Goal: Task Accomplishment & Management: Complete application form

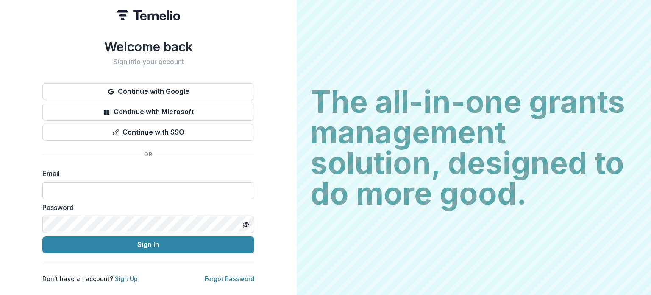
click at [128, 182] on input at bounding box center [148, 190] width 212 height 17
type input "**********"
click at [248, 222] on icon "Toggle password visibility" at bounding box center [245, 224] width 7 height 7
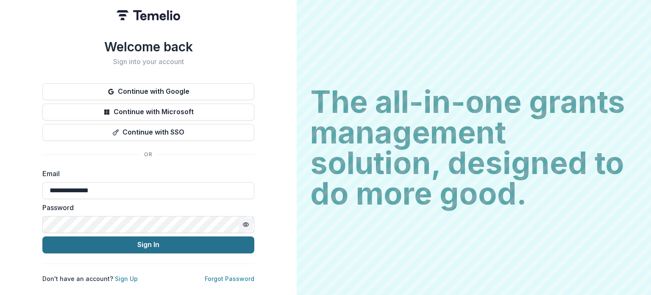
click at [117, 239] on button "Sign In" at bounding box center [148, 244] width 212 height 17
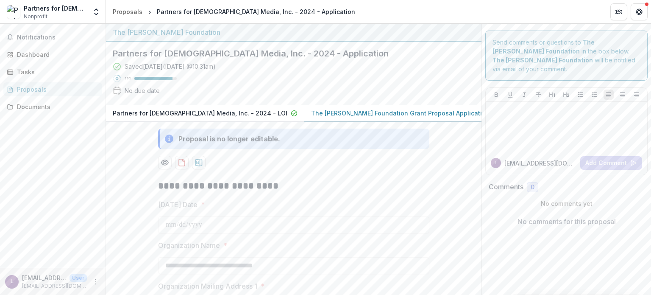
click at [342, 113] on p "The [PERSON_NAME] Foundation Grant Proposal Application" at bounding box center [400, 112] width 178 height 9
click at [175, 111] on p "Partners for [DEMOGRAPHIC_DATA] Media, Inc. - 2024 - LOI" at bounding box center [200, 112] width 175 height 9
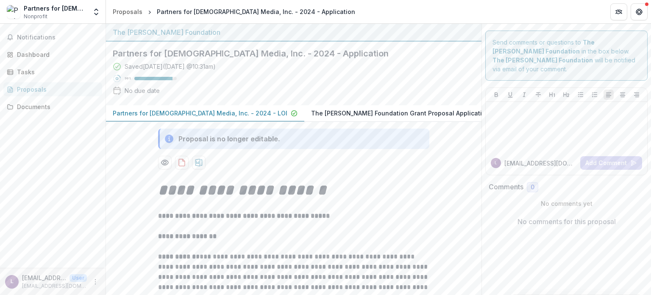
click at [334, 111] on p "The [PERSON_NAME] Foundation Grant Proposal Application" at bounding box center [400, 112] width 178 height 9
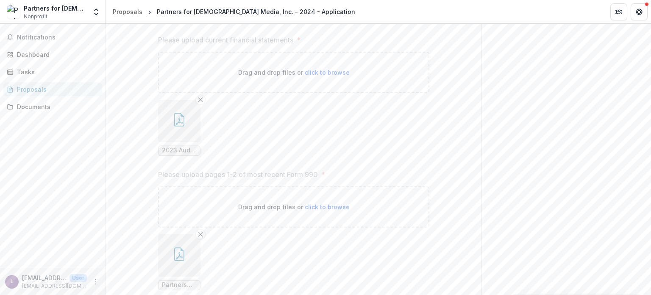
scroll to position [1394, 0]
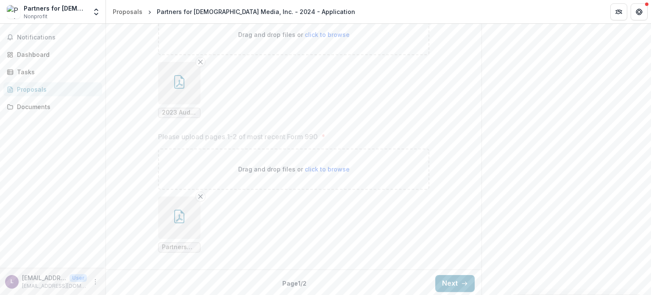
click at [175, 216] on icon "button" at bounding box center [179, 216] width 14 height 14
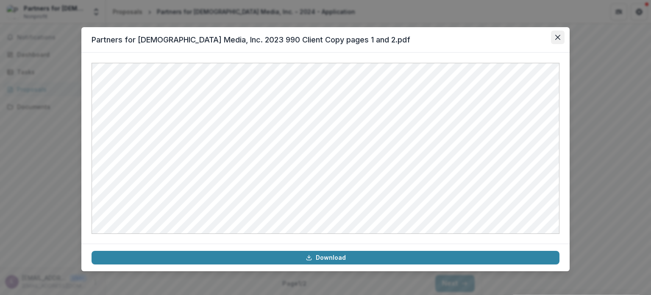
click at [555, 37] on icon "Close" at bounding box center [557, 37] width 5 height 5
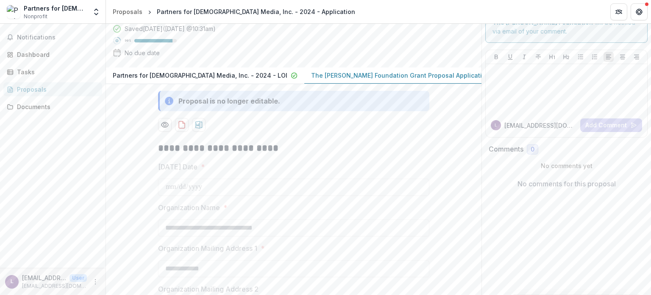
scroll to position [0, 0]
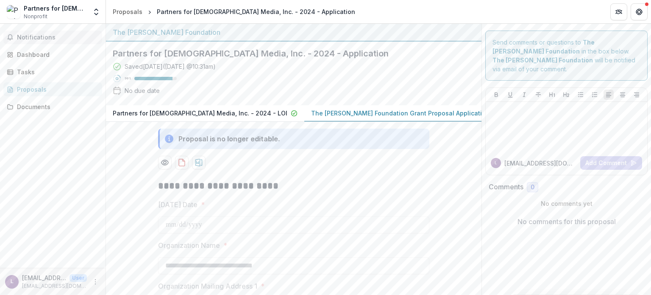
click at [53, 37] on span "Notifications" at bounding box center [58, 37] width 82 height 7
click at [35, 50] on div "Dashboard" at bounding box center [56, 54] width 78 height 9
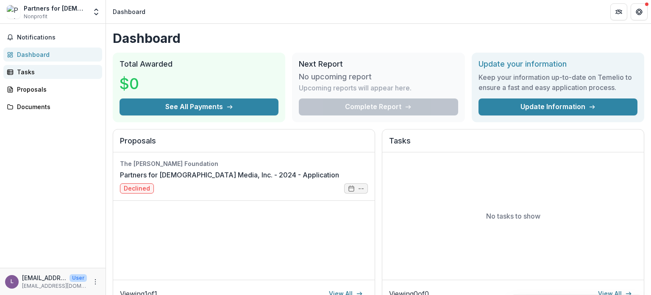
click at [53, 74] on div "Tasks" at bounding box center [56, 71] width 78 height 9
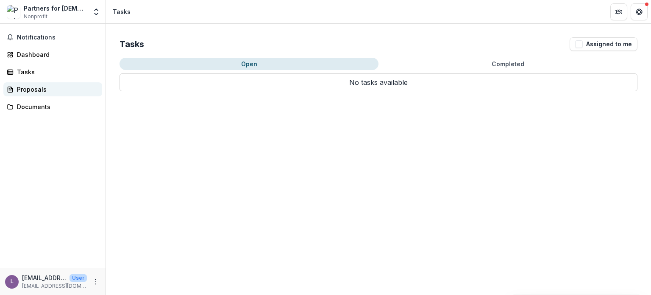
click at [42, 90] on div "Proposals" at bounding box center [56, 89] width 78 height 9
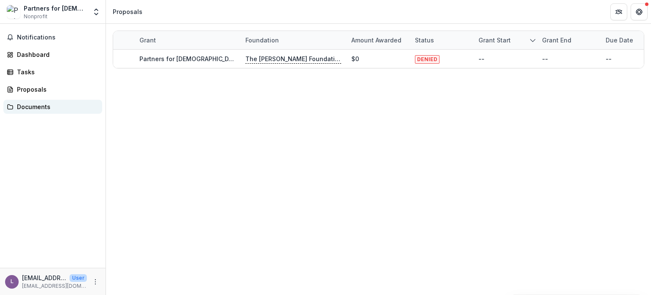
click at [47, 110] on div "Documents" at bounding box center [56, 106] width 78 height 9
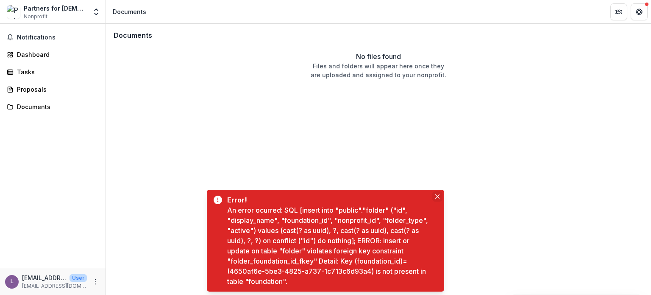
click at [434, 197] on button "Close" at bounding box center [437, 196] width 10 height 10
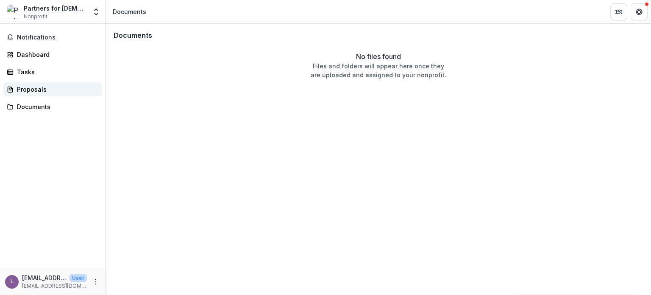
click at [10, 93] on link "Proposals" at bounding box center [52, 89] width 99 height 14
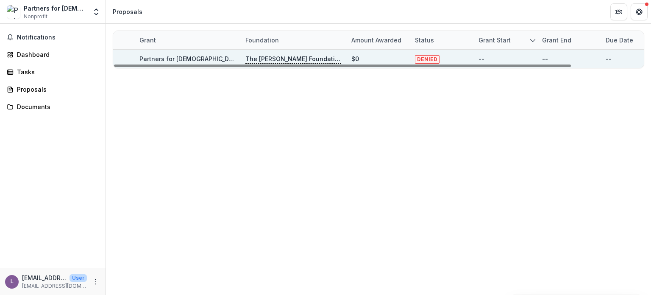
click at [210, 57] on link "Partners for [DEMOGRAPHIC_DATA] Media, Inc. - 2024 - Application" at bounding box center [238, 58] width 198 height 7
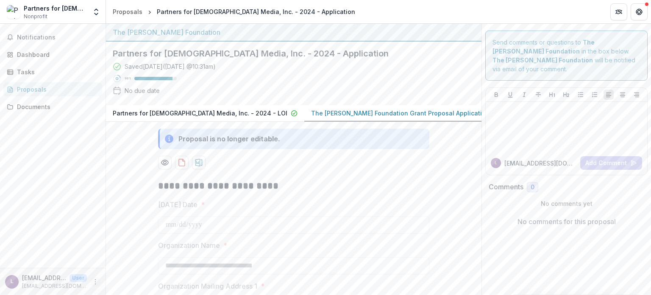
click at [94, 286] on div "l lauren@j103.com User lauren@j103.com" at bounding box center [52, 281] width 95 height 17
click at [96, 283] on icon "More" at bounding box center [95, 281] width 7 height 7
click at [131, 278] on button "Logout" at bounding box center [151, 277] width 91 height 14
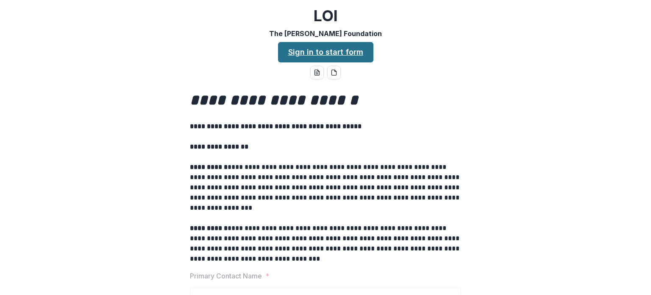
click at [307, 53] on link "Sign in to start form" at bounding box center [325, 52] width 95 height 20
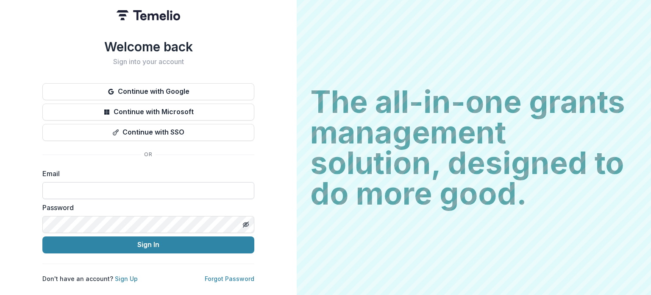
click at [129, 191] on input at bounding box center [148, 190] width 212 height 17
type input "**********"
click at [42, 236] on button "Sign In" at bounding box center [148, 244] width 212 height 17
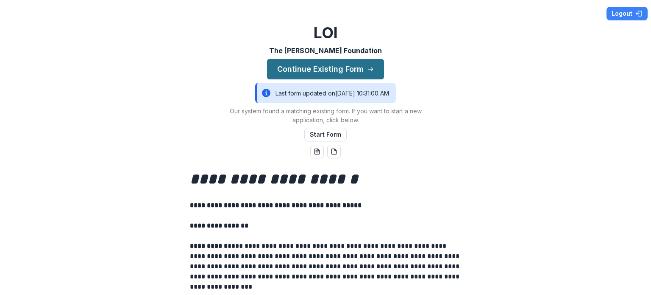
click at [356, 69] on button "Continue Existing Form" at bounding box center [325, 69] width 117 height 20
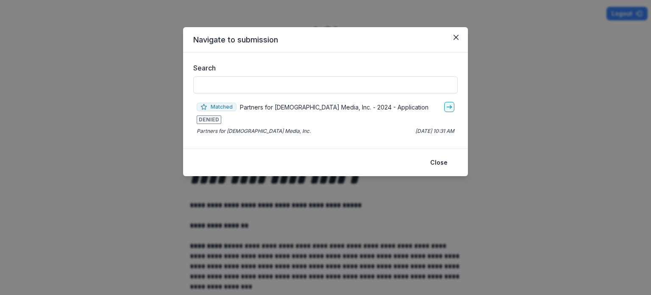
click at [446, 154] on footer "Close" at bounding box center [325, 162] width 285 height 28
click at [442, 161] on button "Close" at bounding box center [439, 163] width 28 height 14
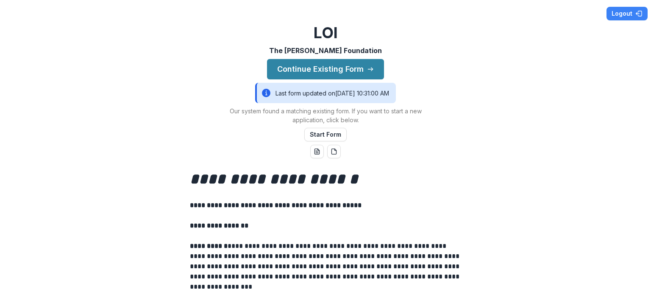
click at [314, 37] on h2 "LOI" at bounding box center [326, 33] width 24 height 18
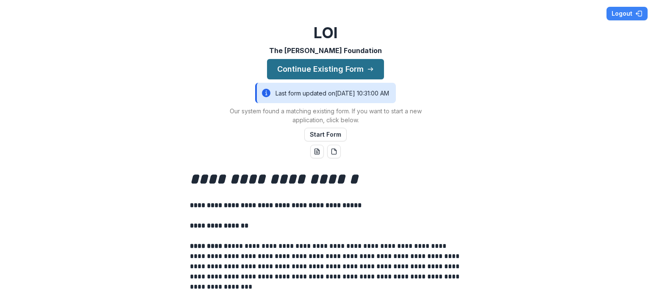
click at [325, 66] on button "Continue Existing Form" at bounding box center [325, 69] width 117 height 20
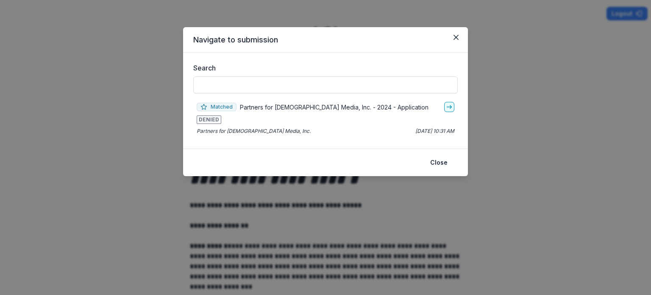
click at [254, 106] on p "Partners for [DEMOGRAPHIC_DATA] Media, Inc. - 2024 - Application" at bounding box center [334, 107] width 189 height 9
click at [445, 105] on link "go-to" at bounding box center [449, 107] width 10 height 10
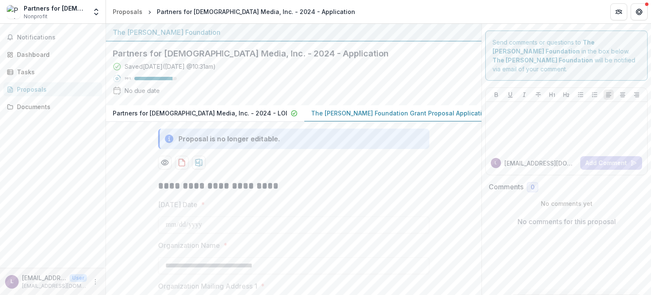
click at [353, 107] on button "The [PERSON_NAME] Foundation Grant Proposal Application" at bounding box center [405, 113] width 202 height 17
click at [363, 113] on p "The [PERSON_NAME] Foundation Grant Proposal Application" at bounding box center [400, 112] width 178 height 9
click at [227, 112] on p "Partners for [DEMOGRAPHIC_DATA] Media, Inc. - 2024 - LOI" at bounding box center [200, 112] width 175 height 9
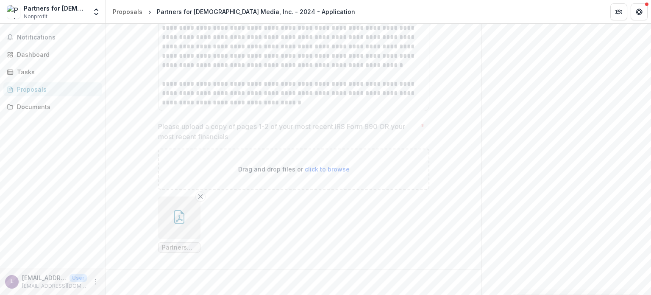
scroll to position [1748, 0]
click at [189, 218] on button "button" at bounding box center [179, 217] width 42 height 42
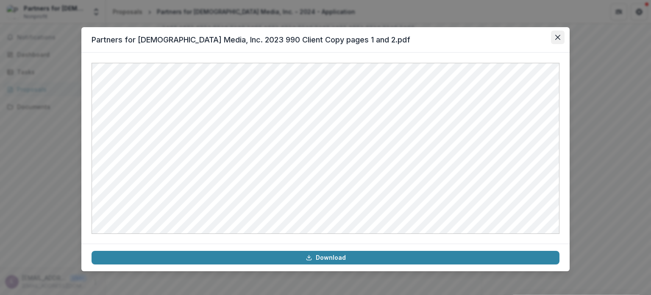
click at [556, 37] on icon "Close" at bounding box center [557, 37] width 5 height 5
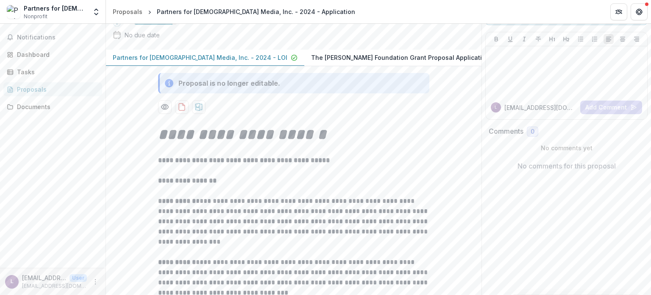
scroll to position [0, 0]
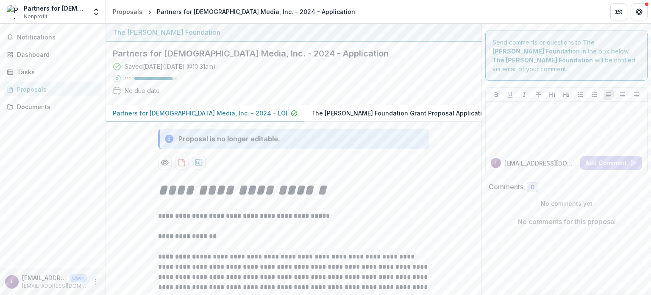
click at [311, 114] on p "The [PERSON_NAME] Foundation Grant Proposal Application" at bounding box center [400, 112] width 178 height 9
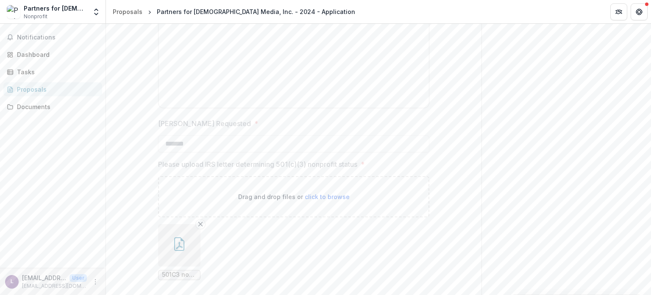
scroll to position [1102, 0]
click at [187, 242] on button "button" at bounding box center [179, 241] width 42 height 42
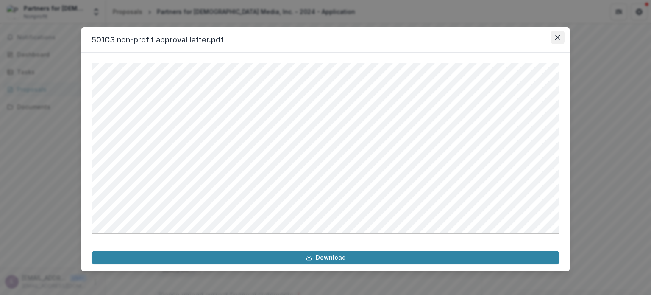
click at [559, 40] on button "Close" at bounding box center [558, 38] width 14 height 14
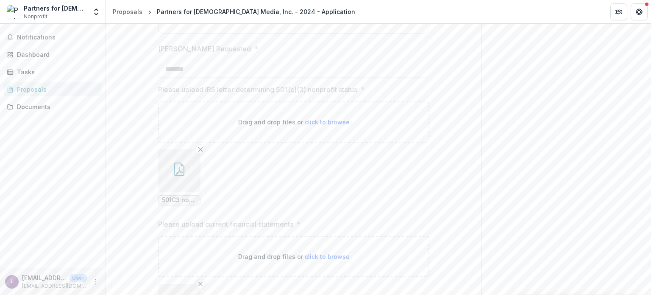
scroll to position [1271, 0]
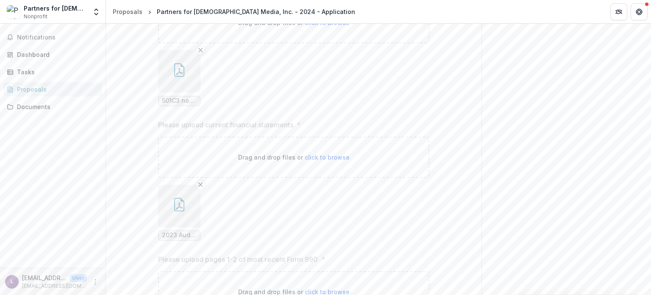
click at [188, 205] on button "button" at bounding box center [179, 205] width 42 height 42
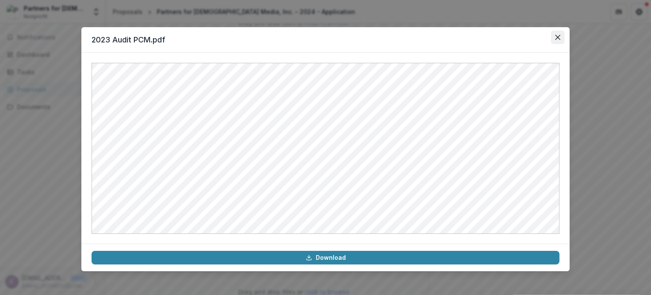
click at [559, 38] on icon "Close" at bounding box center [557, 37] width 5 height 5
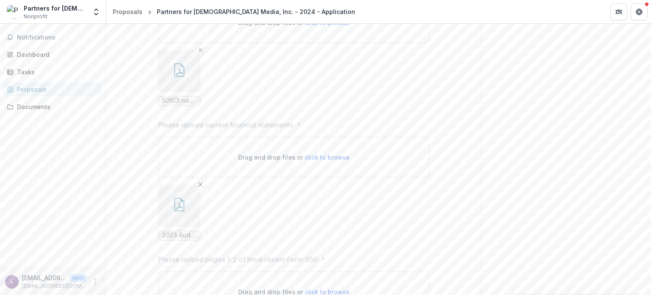
scroll to position [1394, 0]
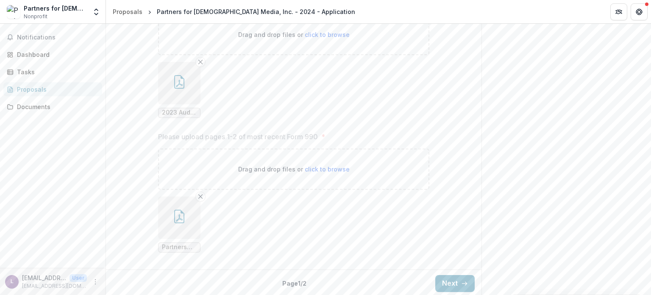
click at [181, 209] on icon "button" at bounding box center [179, 216] width 10 height 14
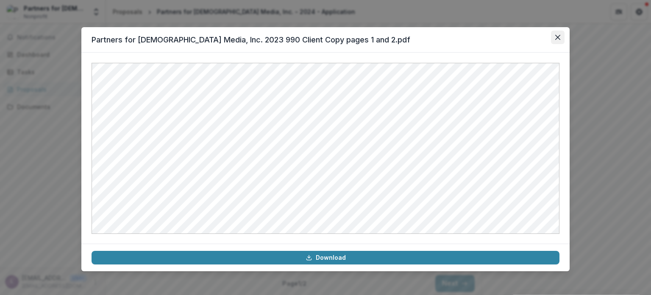
click at [558, 35] on icon "Close" at bounding box center [557, 37] width 5 height 5
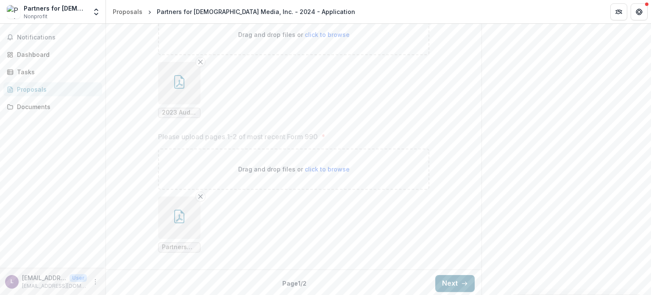
click at [458, 280] on button "Next" at bounding box center [454, 283] width 39 height 17
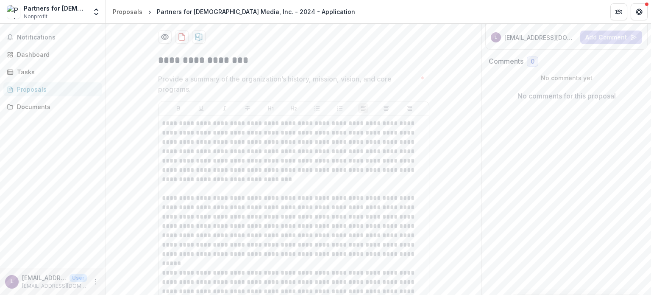
scroll to position [0, 0]
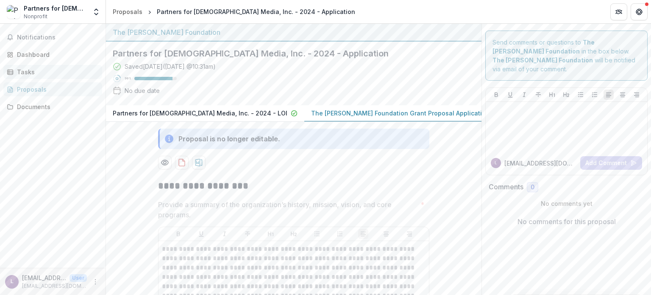
click at [33, 69] on div "Tasks" at bounding box center [56, 71] width 78 height 9
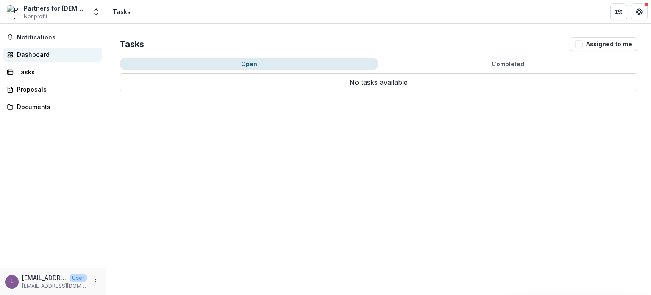
click at [44, 54] on div "Dashboard" at bounding box center [56, 54] width 78 height 9
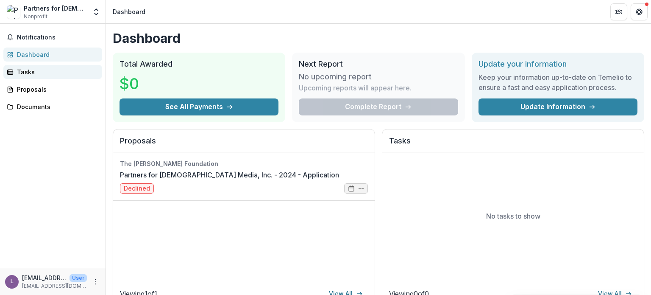
click at [36, 75] on div "Tasks" at bounding box center [56, 71] width 78 height 9
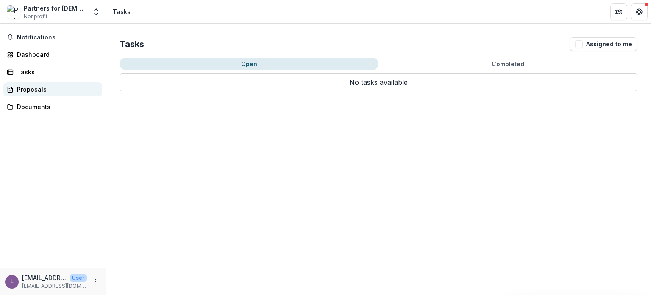
click at [38, 87] on div "Proposals" at bounding box center [56, 89] width 78 height 9
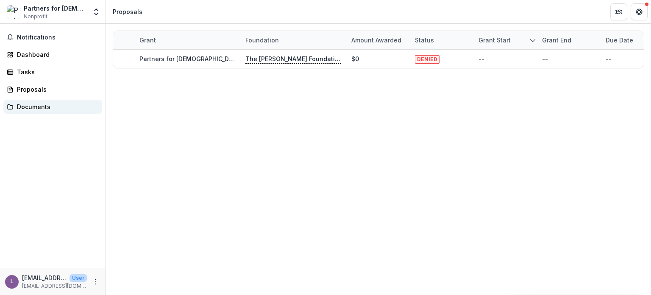
click at [63, 106] on div "Documents" at bounding box center [56, 106] width 78 height 9
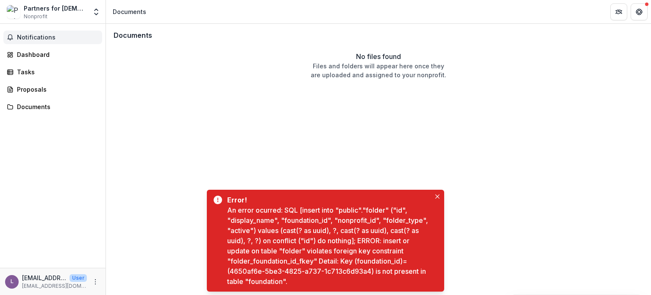
click at [39, 40] on span "Notifications" at bounding box center [58, 37] width 82 height 7
click at [38, 54] on div "Dashboard" at bounding box center [56, 54] width 78 height 9
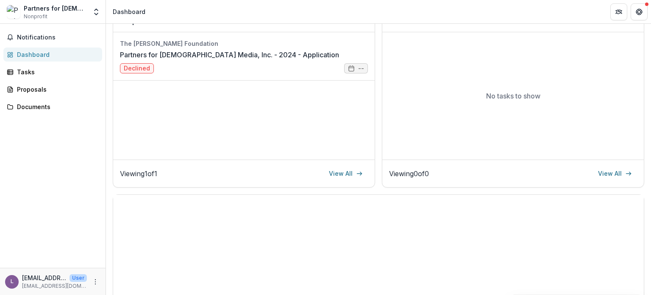
scroll to position [127, 0]
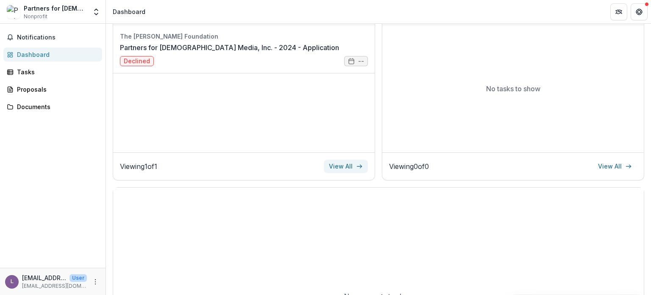
click at [332, 167] on link "View All" at bounding box center [346, 166] width 44 height 14
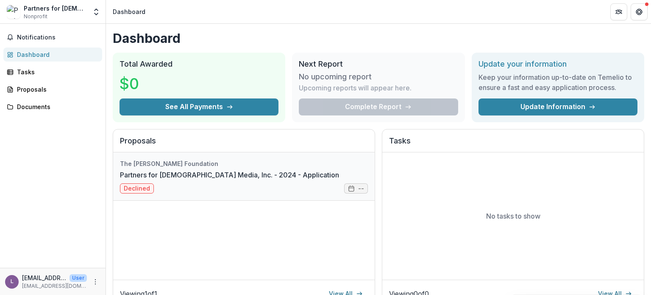
click at [141, 180] on link "Partners for [DEMOGRAPHIC_DATA] Media, Inc. - 2024 - Application" at bounding box center [229, 175] width 219 height 10
